Goal: Information Seeking & Learning: Compare options

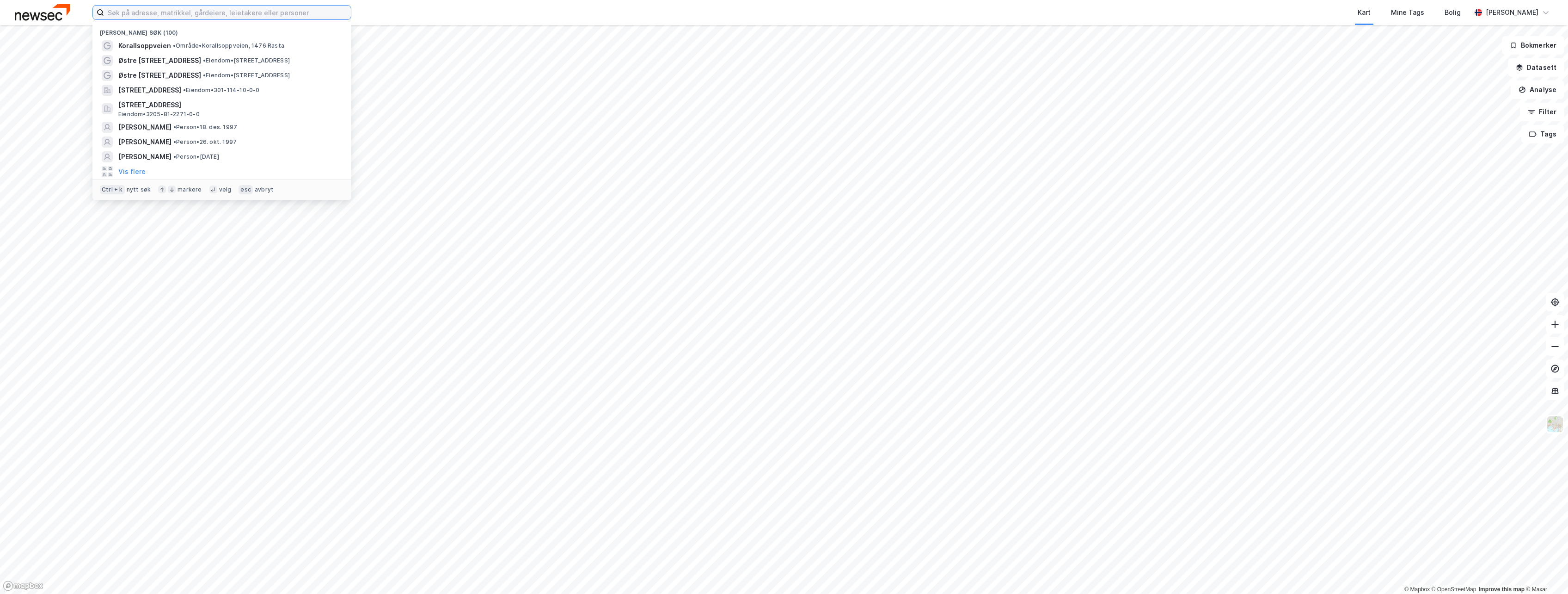
click at [181, 15] on input at bounding box center [228, 12] width 247 height 14
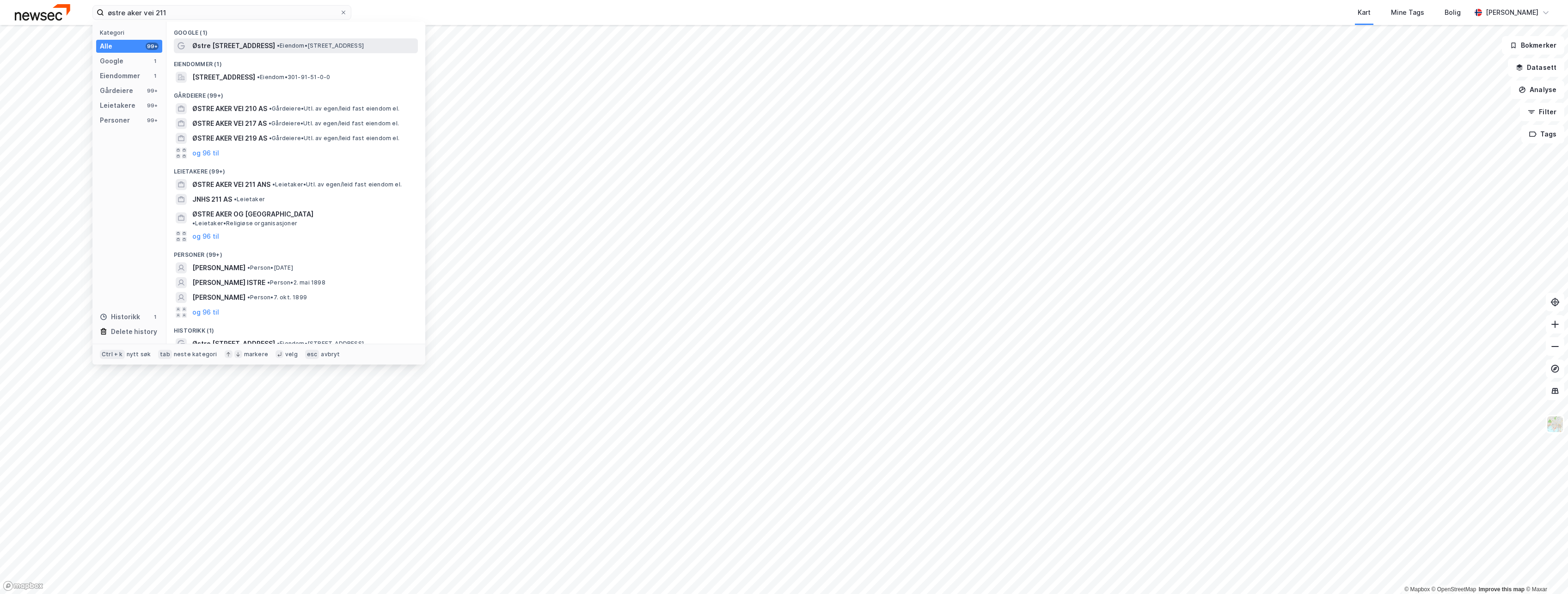
click at [242, 45] on span "Østre [STREET_ADDRESS]" at bounding box center [234, 45] width 83 height 11
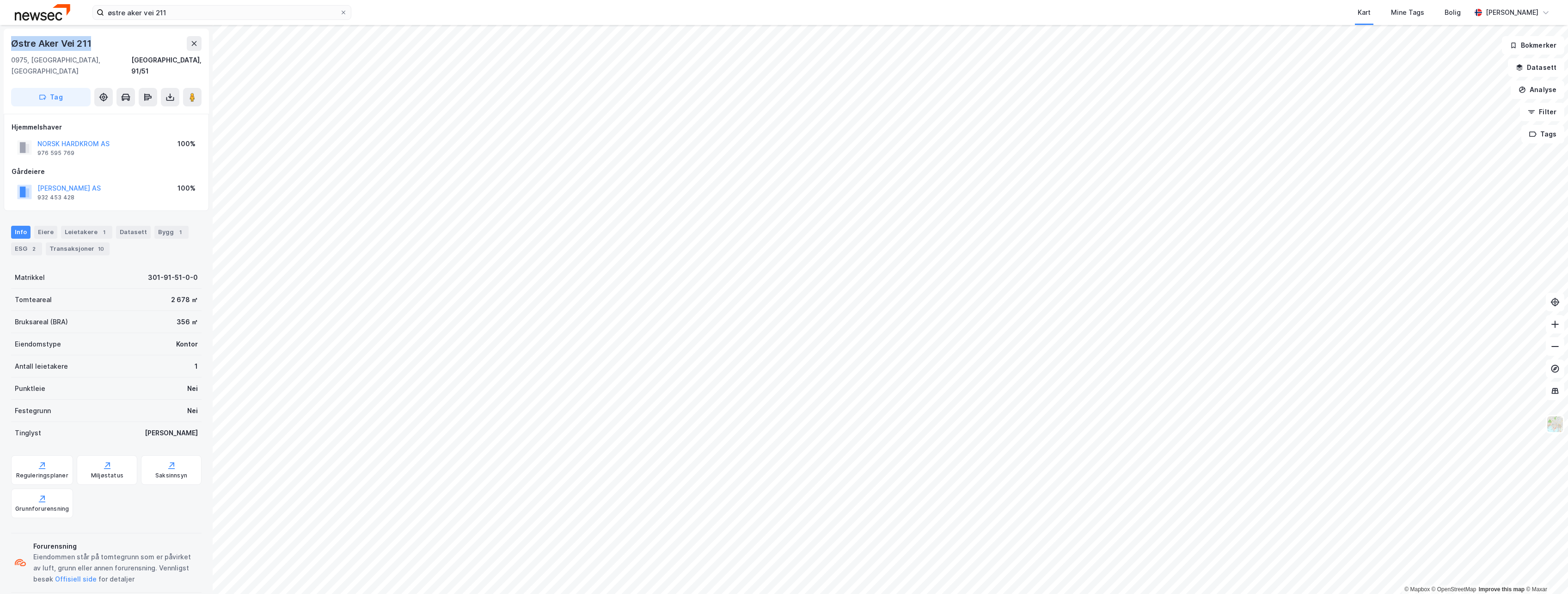
drag, startPoint x: 91, startPoint y: 43, endPoint x: 11, endPoint y: 44, distance: 80.0
click at [11, 44] on div "Østre Aker Vei 211" at bounding box center [52, 43] width 82 height 15
copy div "Østre Aker Vei 211"
click at [173, 13] on input "østre aker vei 211" at bounding box center [222, 12] width 236 height 14
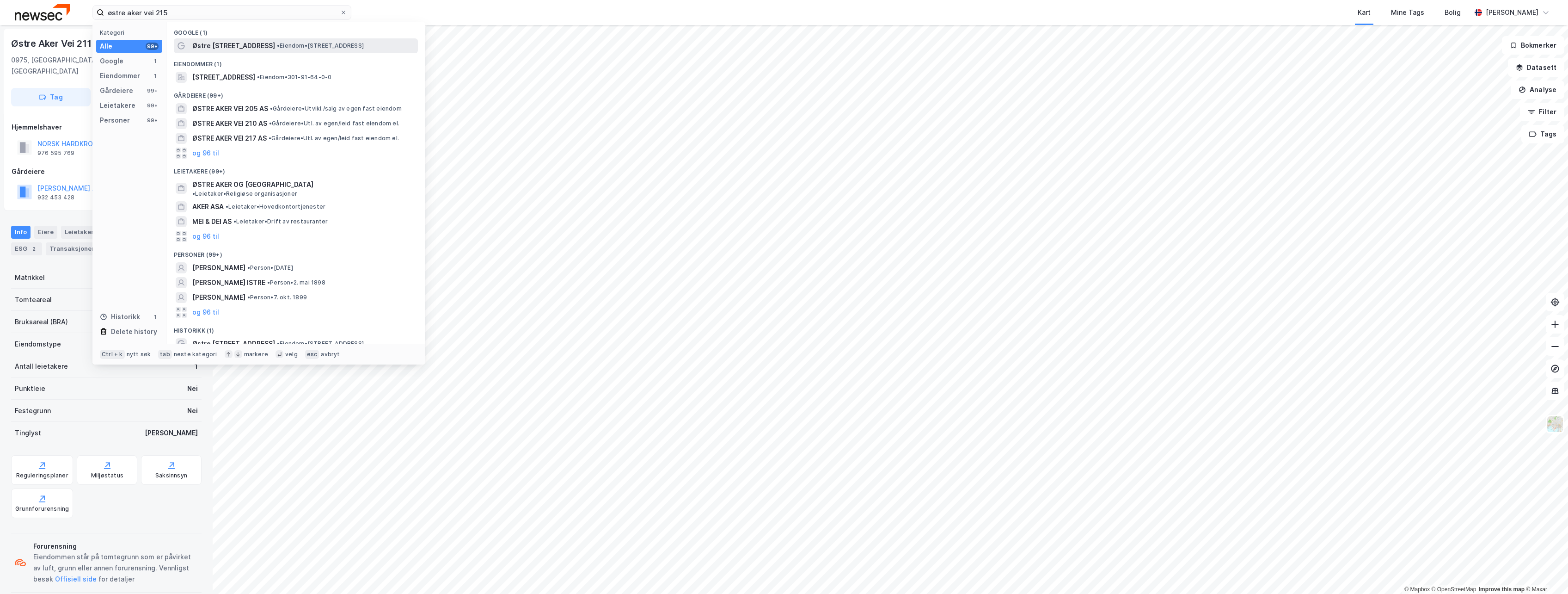
click at [277, 43] on span "• Eiendom • [STREET_ADDRESS]" at bounding box center [320, 45] width 87 height 7
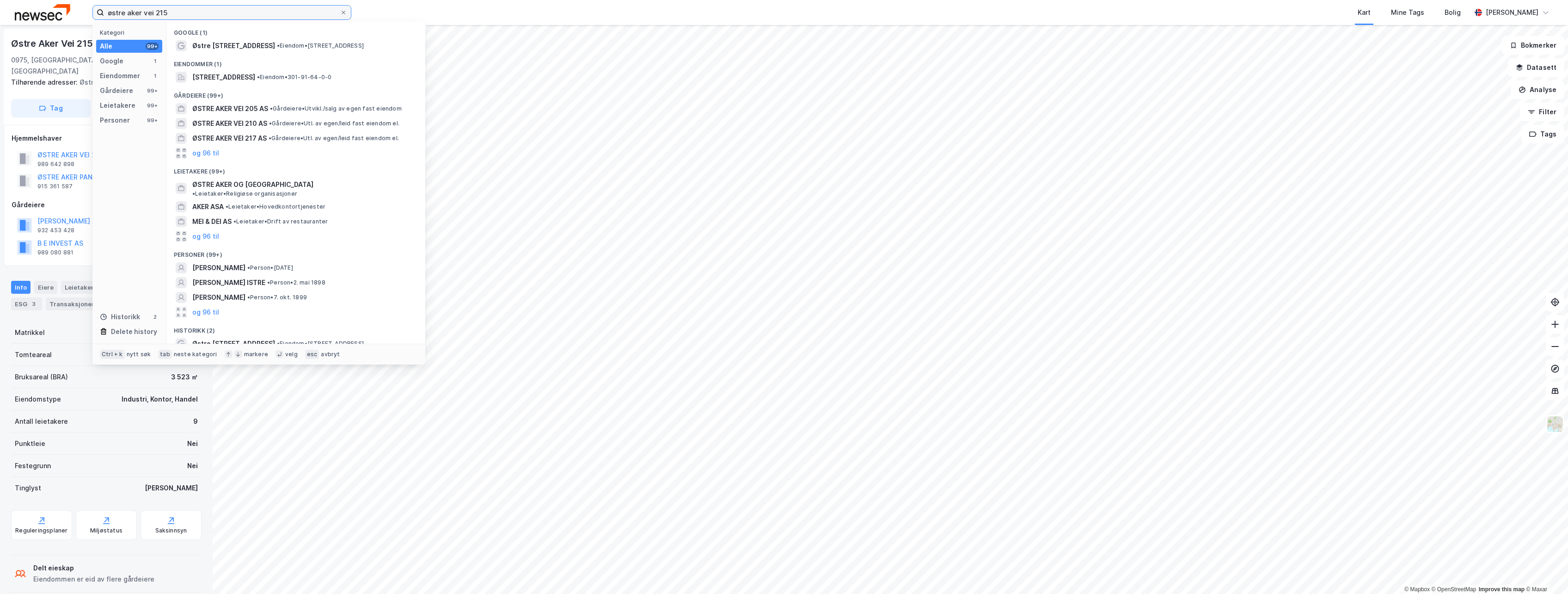
drag, startPoint x: 188, startPoint y: 17, endPoint x: 11, endPoint y: 14, distance: 177.0
click at [11, 14] on div "østre aker vei 215 Kategori Alle 99+ Google 1 Eiendommer 1 Gårdeiere 99+ Leieta…" at bounding box center [784, 12] width 1568 height 25
type input "Gamle leirdalsvei 3"
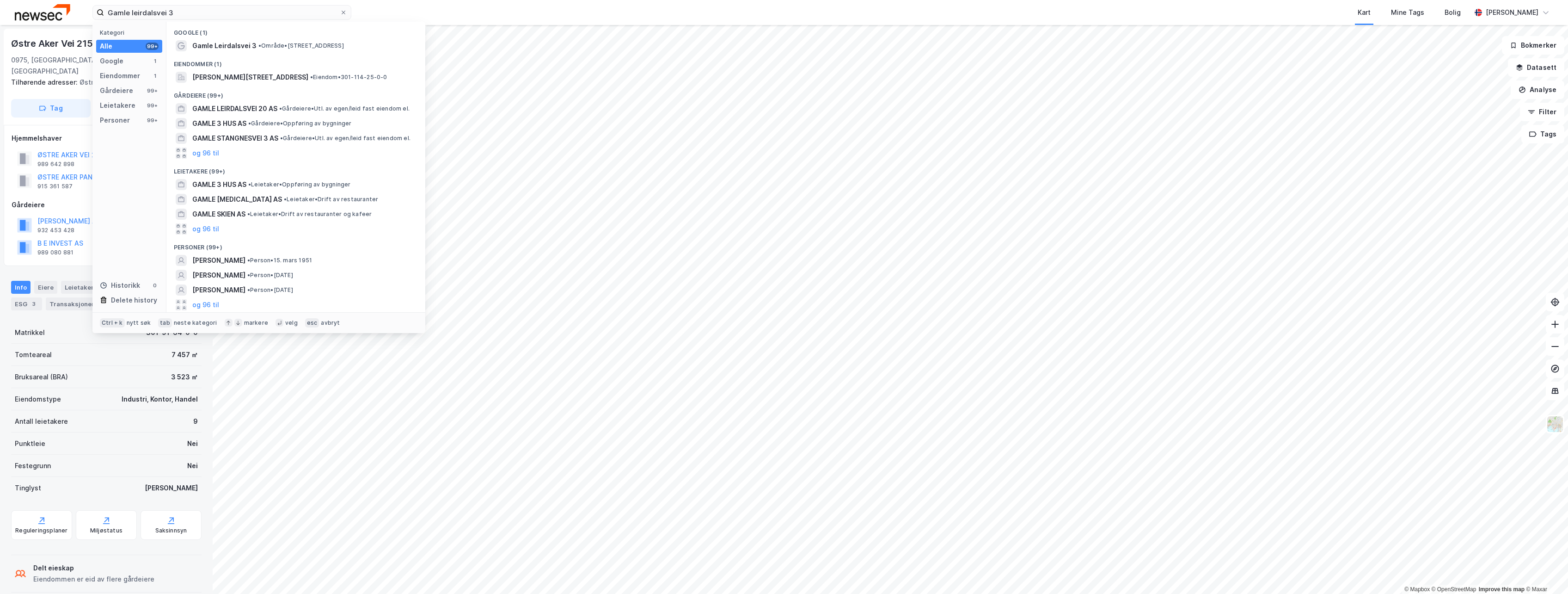
click at [240, 35] on div "Google (1)" at bounding box center [296, 30] width 259 height 17
click at [257, 75] on span "[PERSON_NAME][STREET_ADDRESS]" at bounding box center [250, 77] width 116 height 11
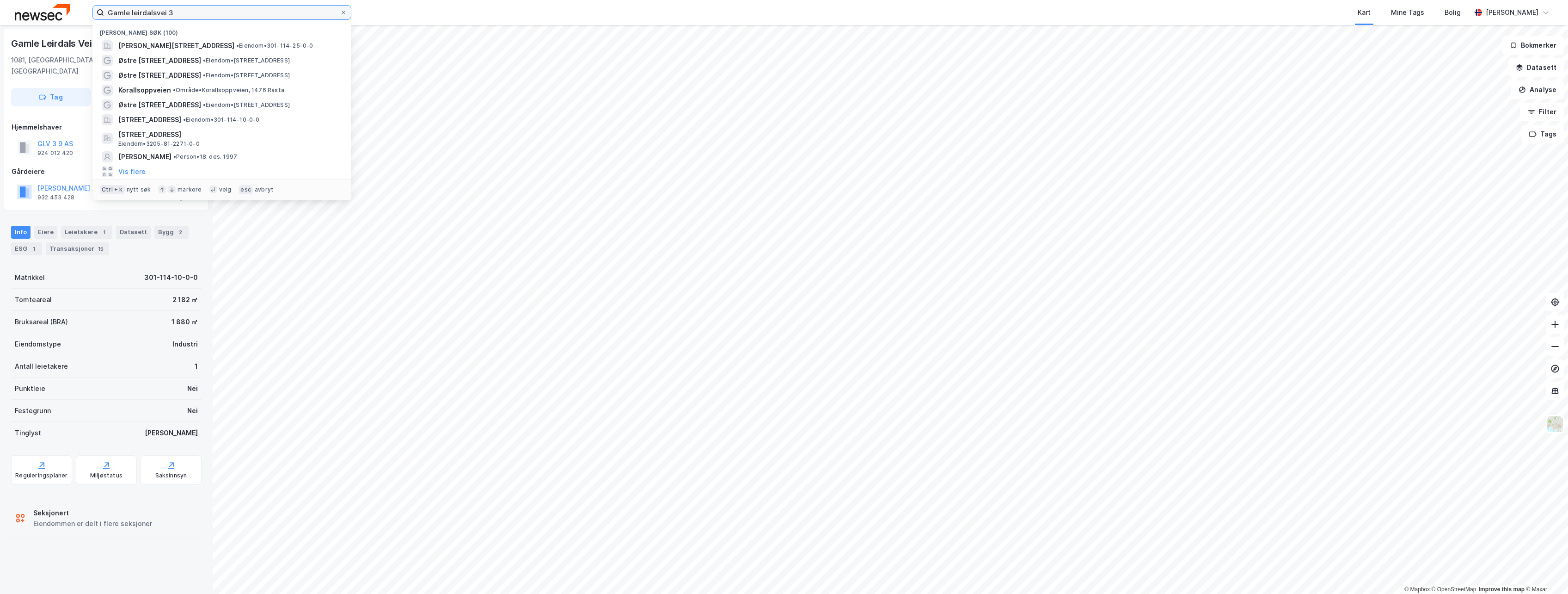
drag, startPoint x: 174, startPoint y: 14, endPoint x: 27, endPoint y: 18, distance: 147.1
click at [27, 18] on div "Gamle leirdalsvei 3 Nylige søk (100) [STREET_ADDRESS] • Eiendom • 301-114-25-0-…" at bounding box center [784, 12] width 1568 height 25
click at [214, 69] on div "Østre [STREET_ADDRESS] • Eiendom • [STREET_ADDRESS]" at bounding box center [222, 75] width 244 height 15
